Goal: Information Seeking & Learning: Find specific fact

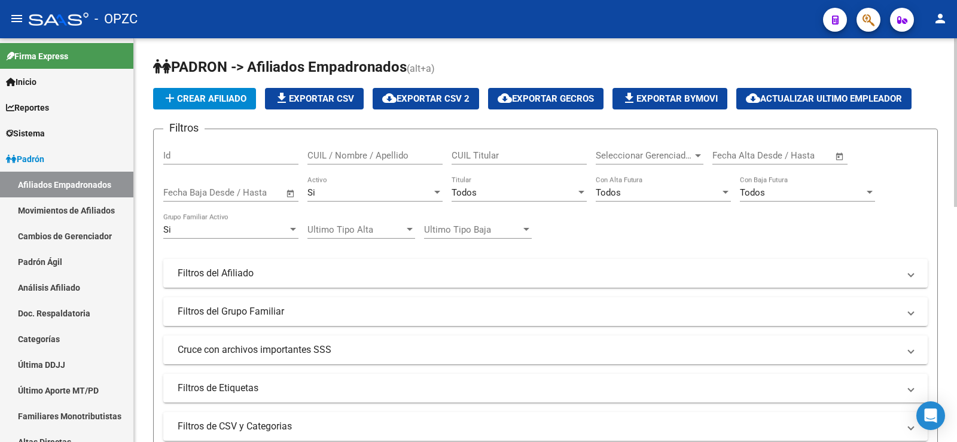
scroll to position [56, 0]
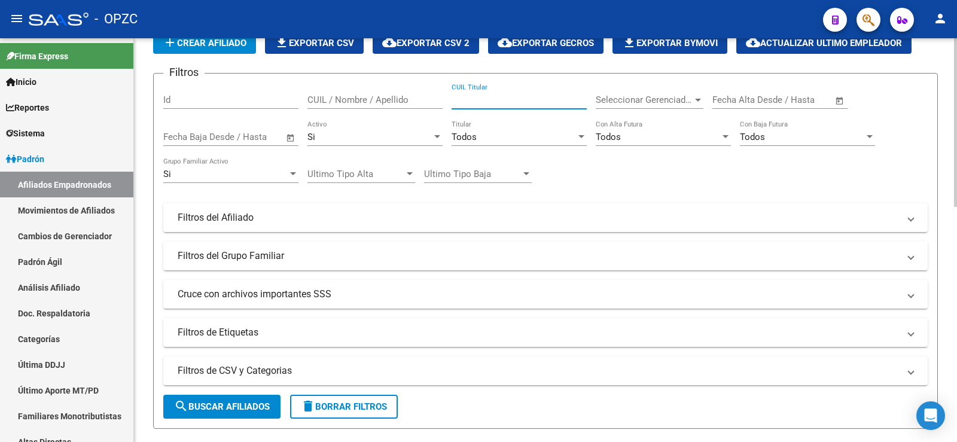
paste input "23324065059"
type input "23324065059"
click at [256, 404] on span "search Buscar Afiliados" at bounding box center [222, 406] width 96 height 11
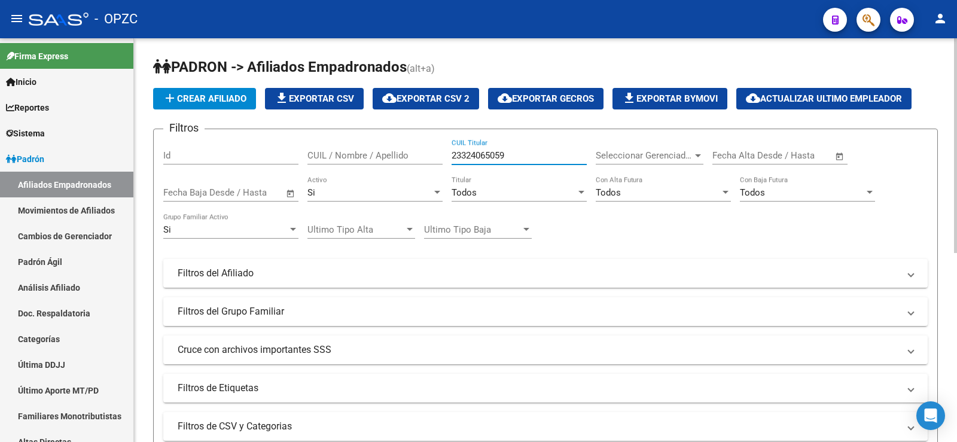
drag, startPoint x: 527, startPoint y: 156, endPoint x: 376, endPoint y: 145, distance: 151.1
click at [376, 145] on div "Filtros Id CUIL / Nombre / Apellido 23324065059 CUIL Titular Seleccionar Gerenc…" at bounding box center [545, 271] width 765 height 264
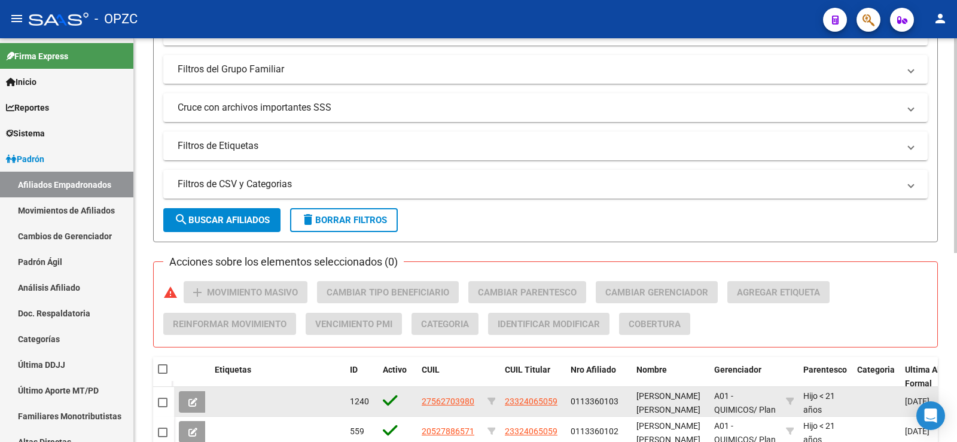
scroll to position [355, 0]
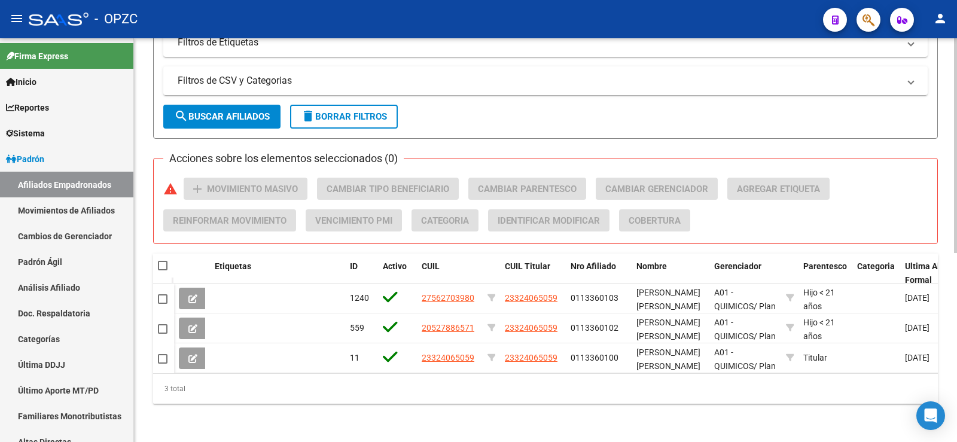
click at [237, 105] on button "search Buscar Afiliados" at bounding box center [221, 117] width 117 height 24
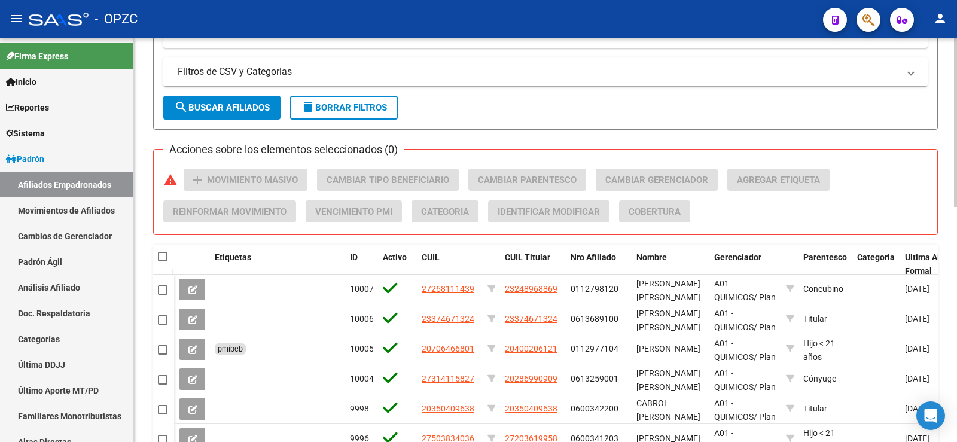
click at [348, 111] on span "delete Borrar Filtros" at bounding box center [344, 107] width 86 height 11
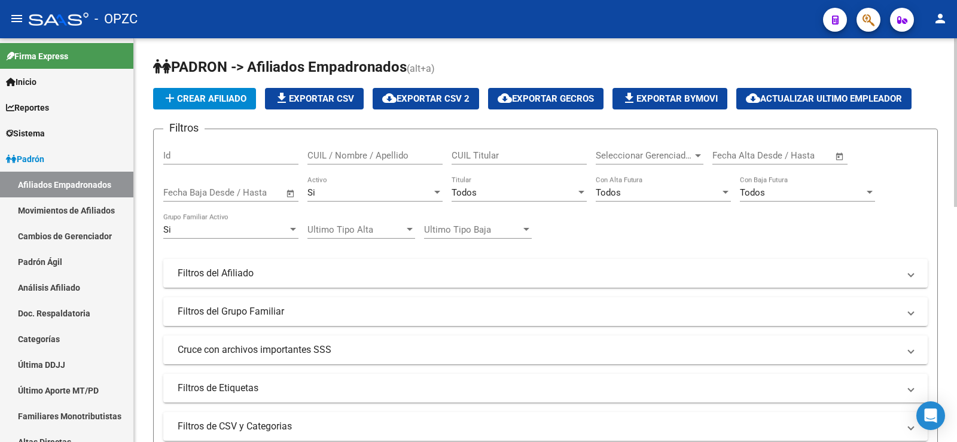
click at [349, 159] on input "CUIL / Nombre / Apellido" at bounding box center [374, 155] width 135 height 11
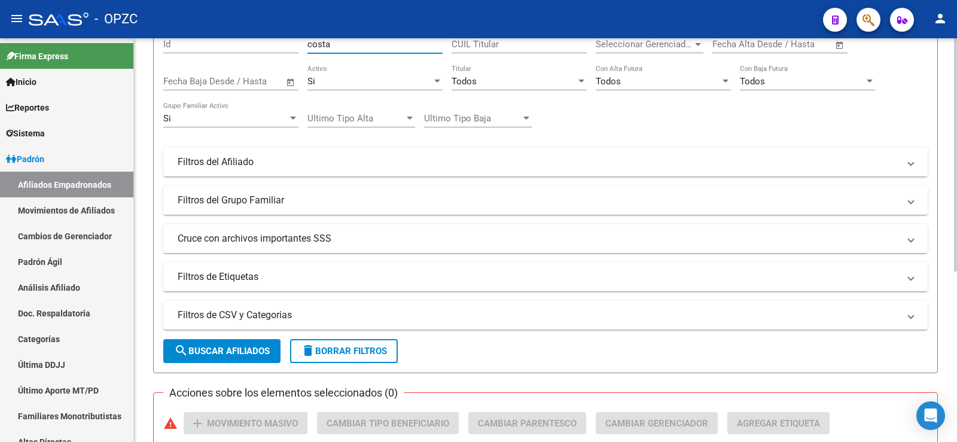
scroll to position [295, 0]
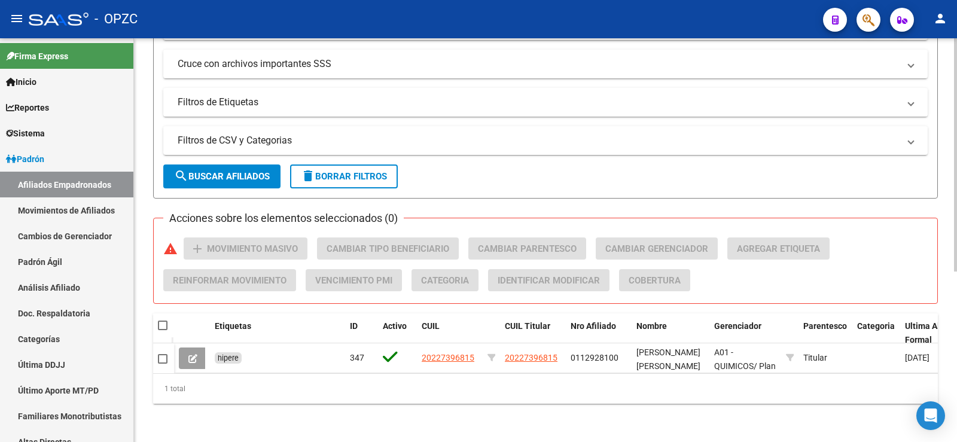
type input "costa"
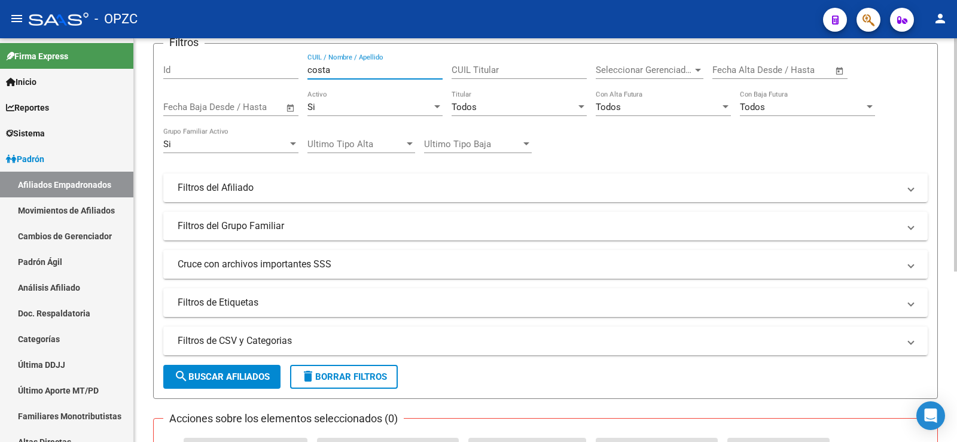
scroll to position [239, 0]
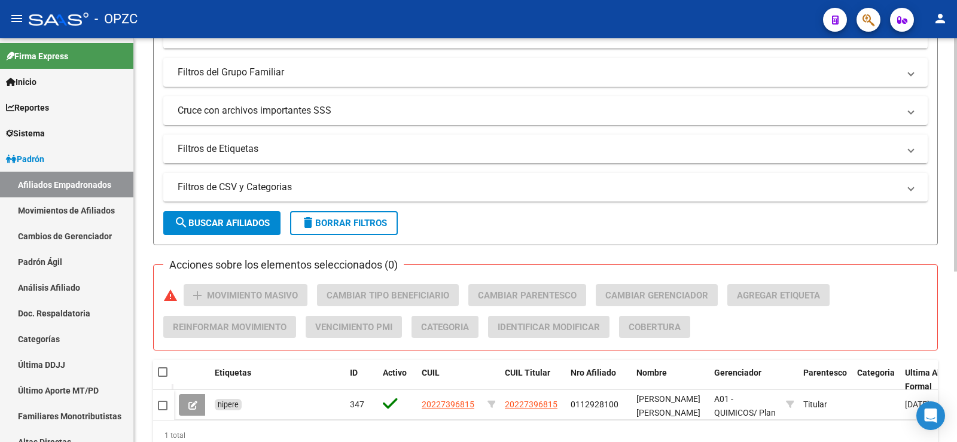
click at [363, 224] on span "delete Borrar Filtros" at bounding box center [344, 223] width 86 height 11
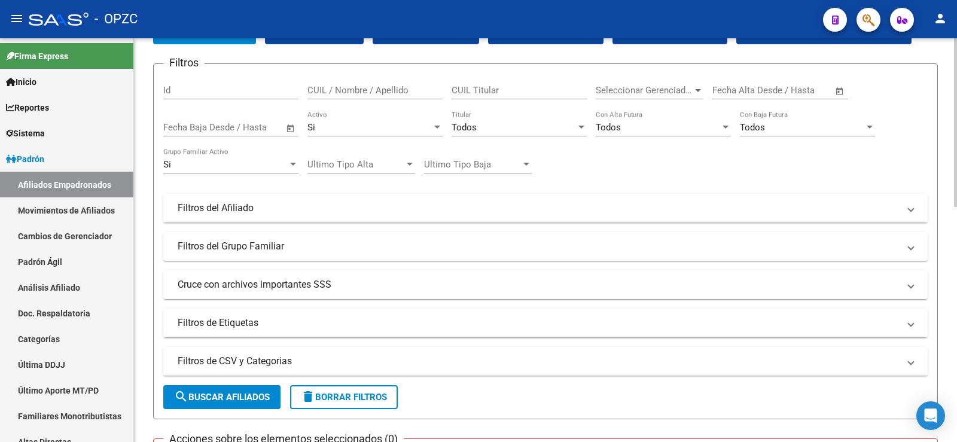
scroll to position [0, 0]
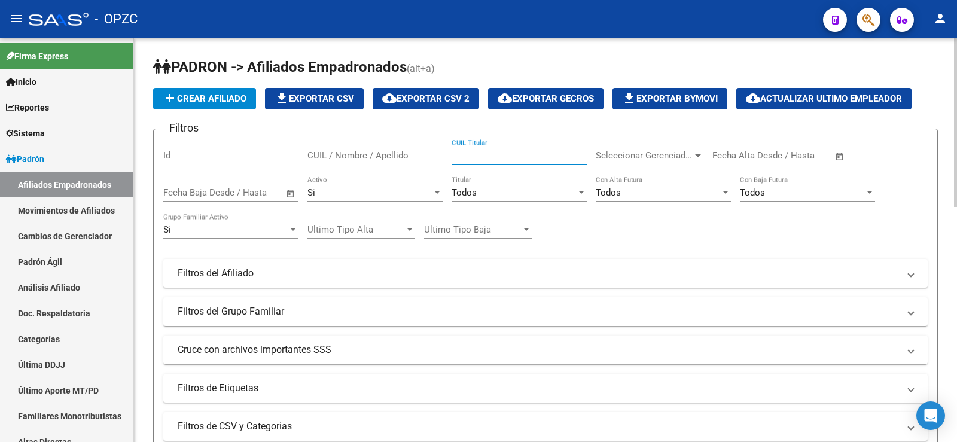
paste input "27233630611"
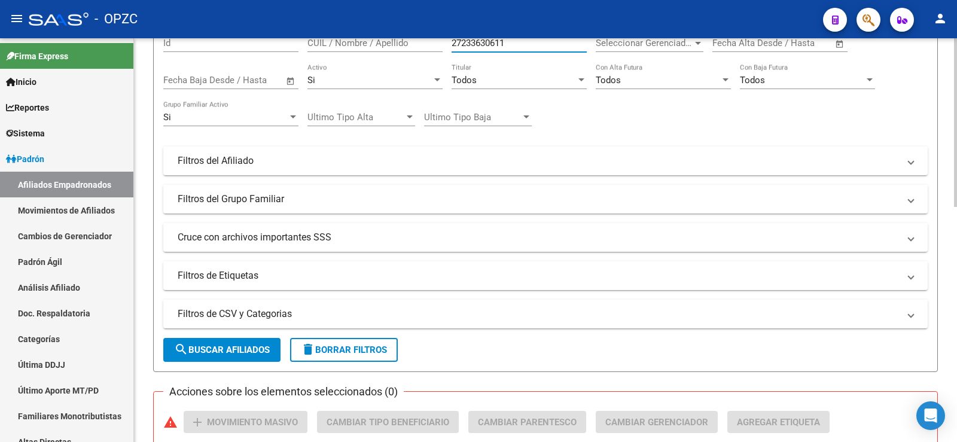
scroll to position [239, 0]
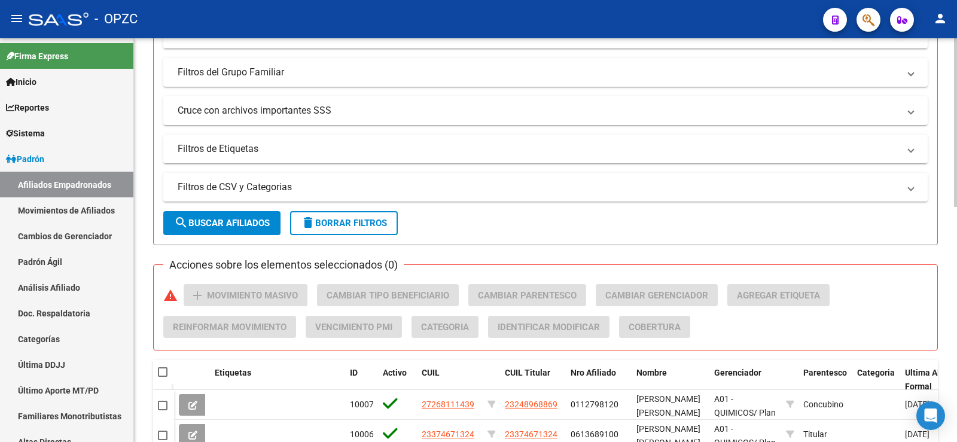
type input "27233630611"
click at [272, 217] on button "search Buscar Afiliados" at bounding box center [221, 223] width 117 height 24
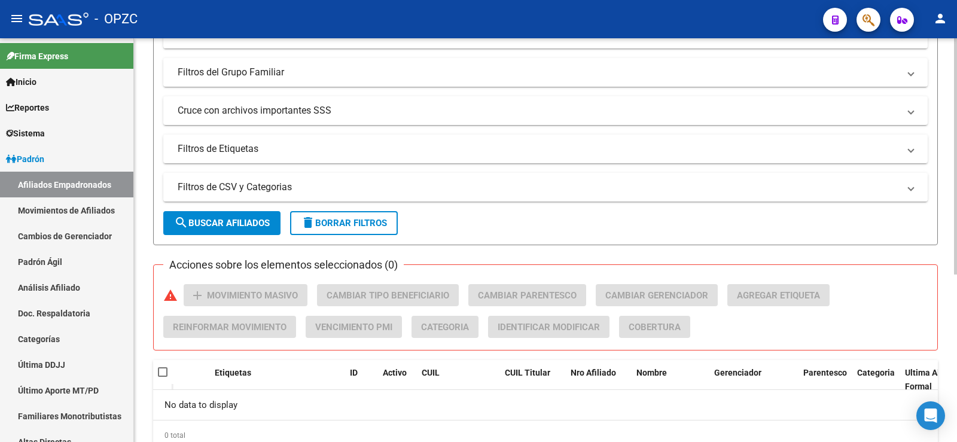
scroll to position [0, 0]
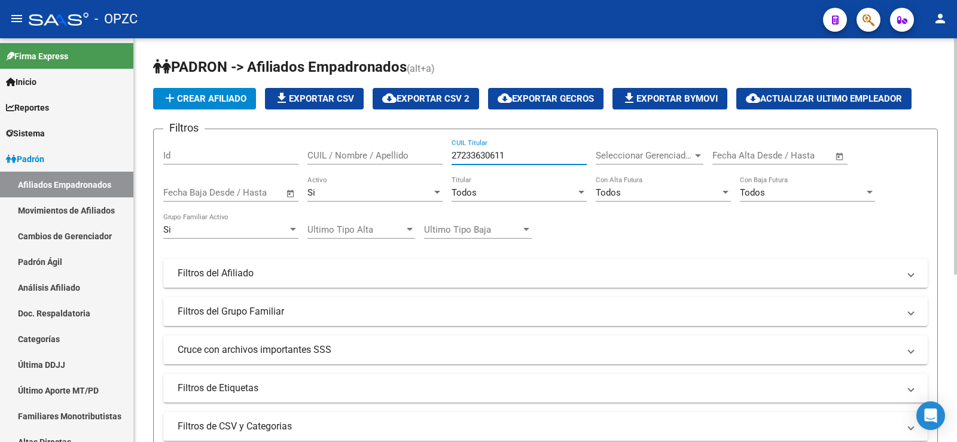
drag, startPoint x: 514, startPoint y: 157, endPoint x: 422, endPoint y: 153, distance: 92.8
click at [422, 153] on div "Filtros Id CUIL / Nombre / Apellido 27233630611 CUIL Titular Seleccionar Gerenc…" at bounding box center [545, 271] width 765 height 264
click at [388, 149] on div "CUIL / Nombre / Apellido" at bounding box center [374, 152] width 135 height 26
type input "a"
drag, startPoint x: 372, startPoint y: 156, endPoint x: 268, endPoint y: 153, distance: 103.5
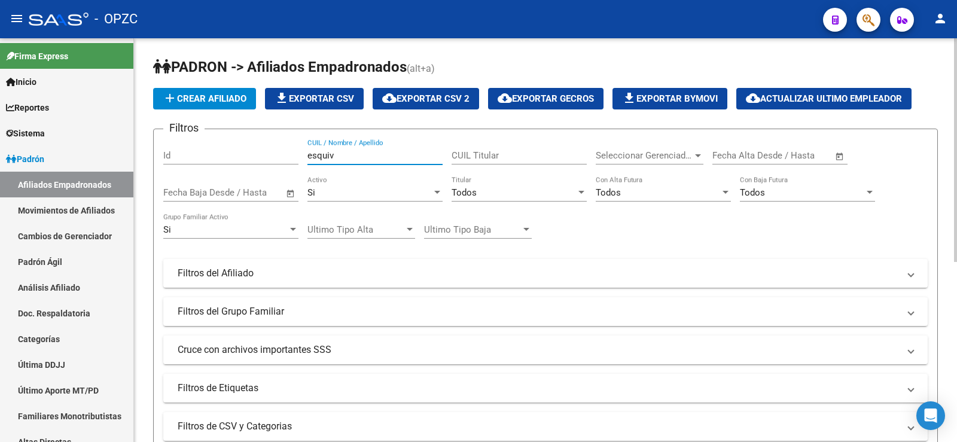
click at [268, 153] on div "Filtros Id esquiv CUIL / Nombre / Apellido CUIL Titular Seleccionar Gerenciador…" at bounding box center [545, 271] width 765 height 264
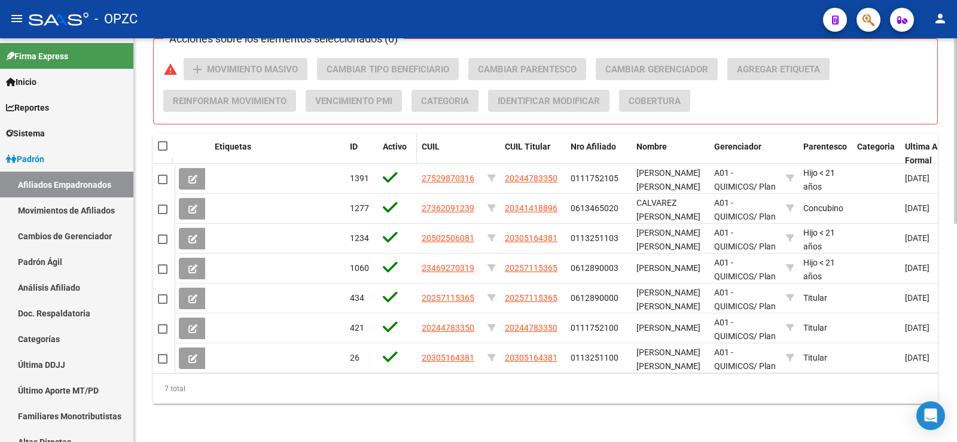
scroll to position [474, 0]
type input "alvare"
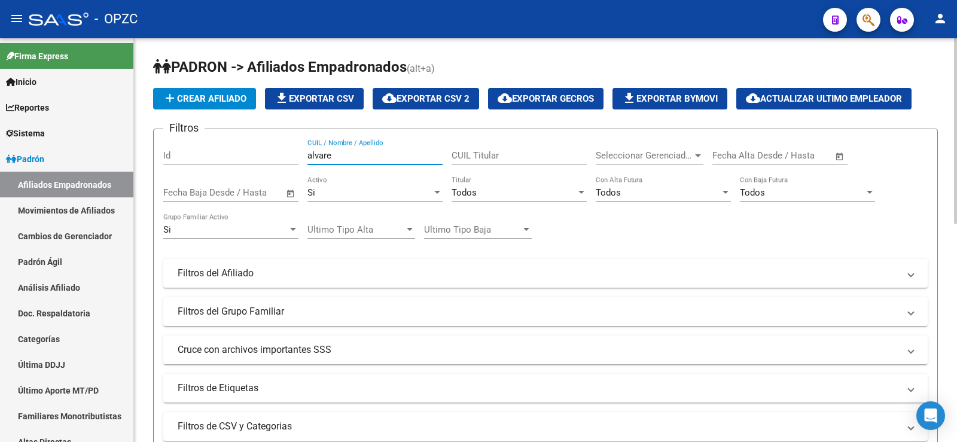
scroll to position [179, 0]
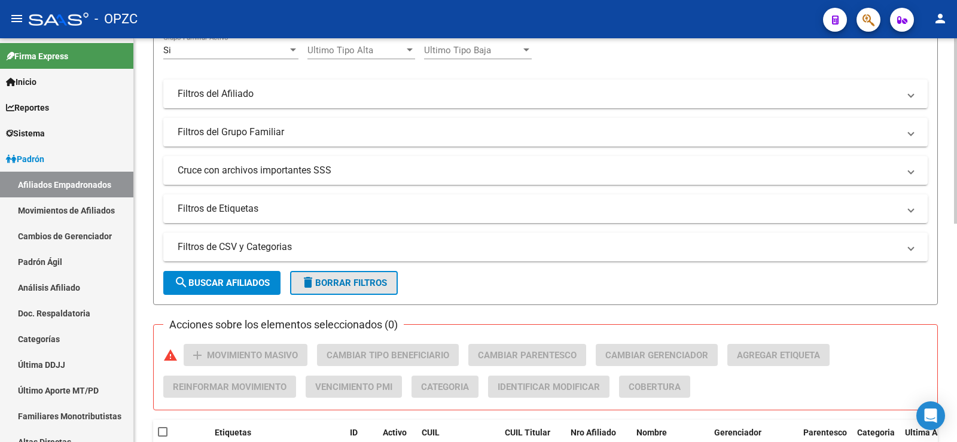
click at [360, 278] on span "delete Borrar Filtros" at bounding box center [344, 283] width 86 height 11
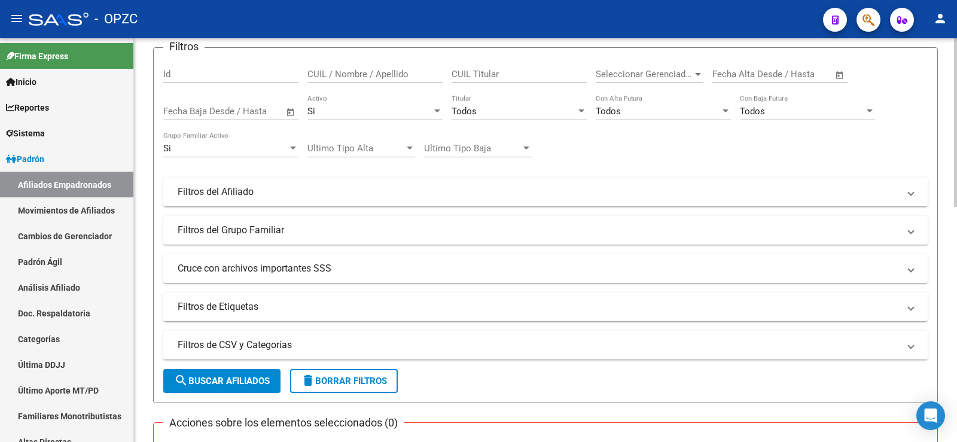
scroll to position [0, 0]
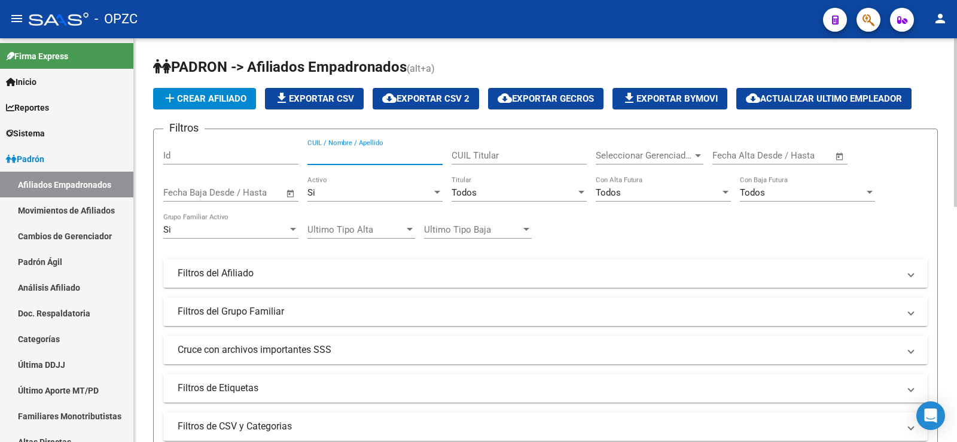
click at [379, 154] on input "CUIL / Nombre / Apellido" at bounding box center [374, 155] width 135 height 11
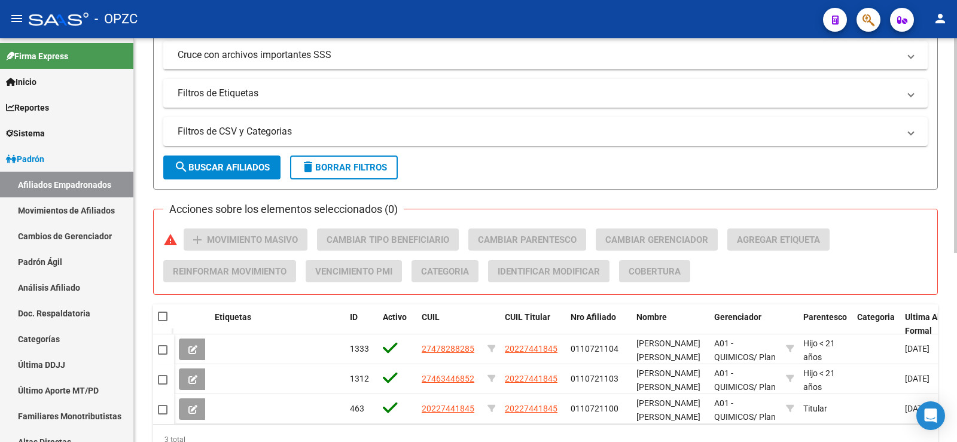
scroll to position [299, 0]
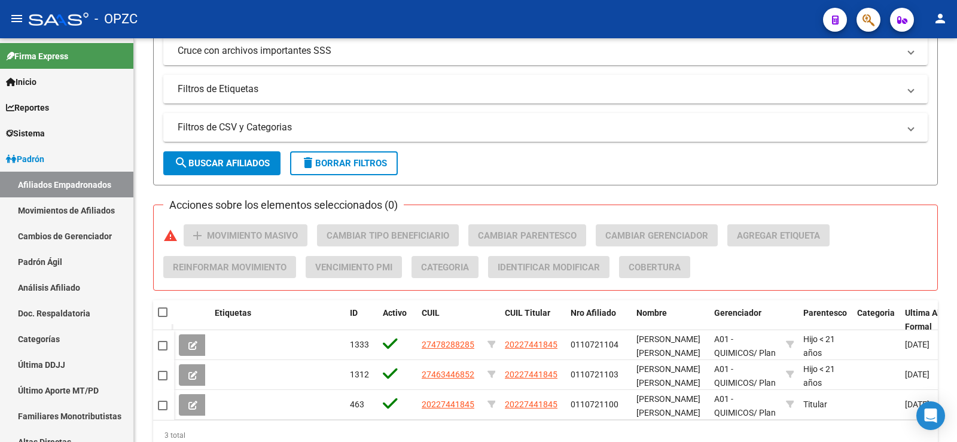
type input "[PERSON_NAME]"
